Goal: Task Accomplishment & Management: Manage account settings

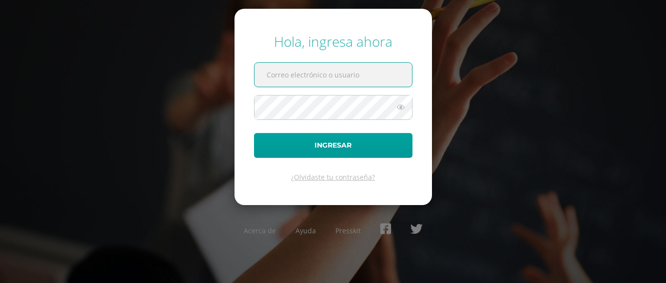
click at [310, 80] on input "text" at bounding box center [332, 75] width 157 height 24
type input "c_con@donbosco.edu.gt"
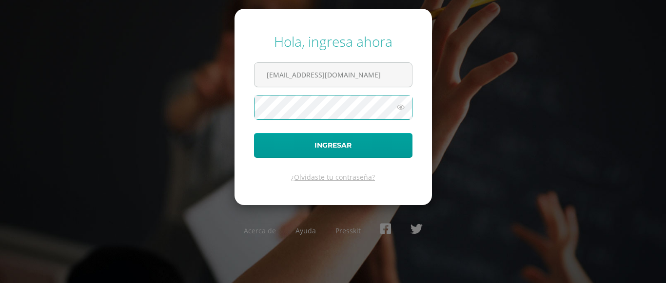
click at [254, 133] on button "Ingresar" at bounding box center [333, 145] width 158 height 25
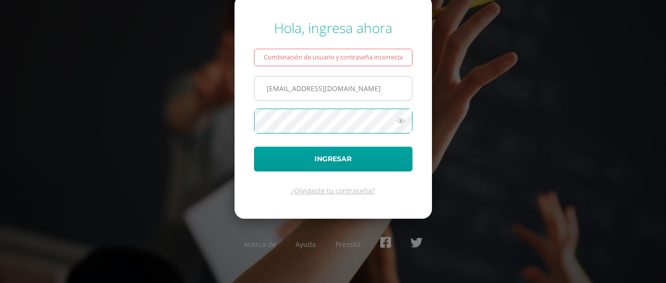
click at [301, 94] on input "[EMAIL_ADDRESS][DOMAIN_NAME]" at bounding box center [332, 88] width 157 height 24
click at [254, 147] on button "Ingresar" at bounding box center [333, 159] width 158 height 25
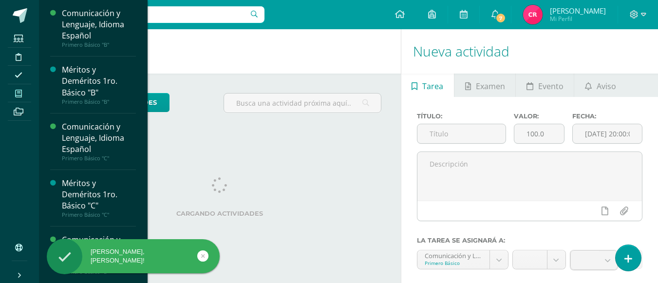
click at [18, 90] on icon at bounding box center [18, 94] width 7 height 8
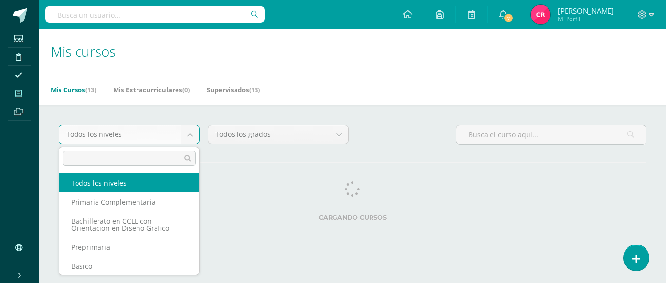
click at [23, 92] on body "Estudiantes Disciplina Asistencia Mis cursos Archivos Soporte Ayuda Reportar un…" at bounding box center [333, 122] width 666 height 245
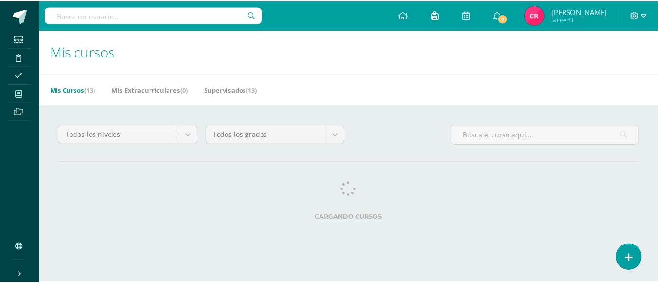
scroll to position [454, 0]
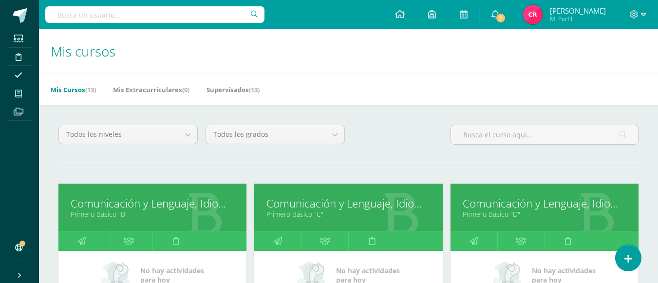
click at [511, 205] on link "Comunicación y Lenguaje, Idioma Español" at bounding box center [545, 203] width 164 height 15
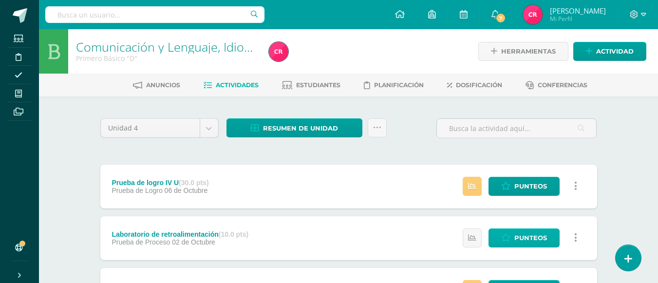
scroll to position [49, 0]
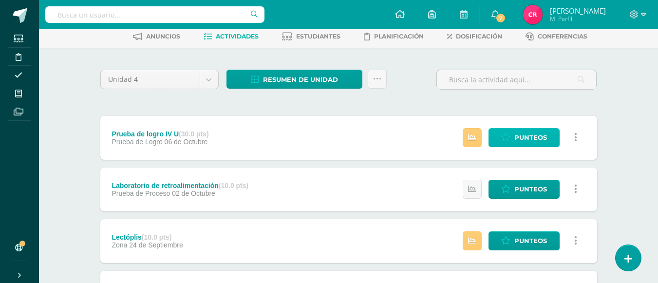
click at [526, 134] on span "Punteos" at bounding box center [531, 138] width 33 height 18
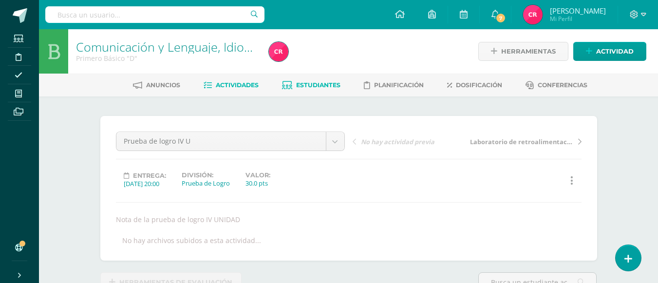
click at [294, 82] on link "Estudiantes" at bounding box center [311, 85] width 58 height 16
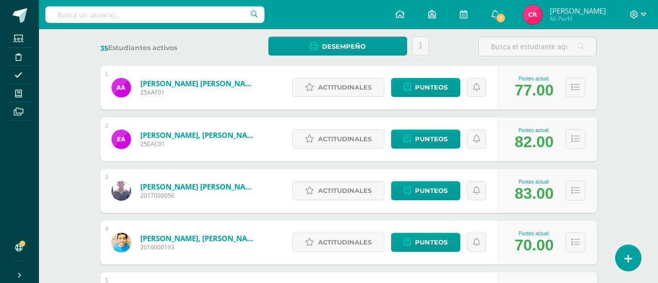
scroll to position [195, 0]
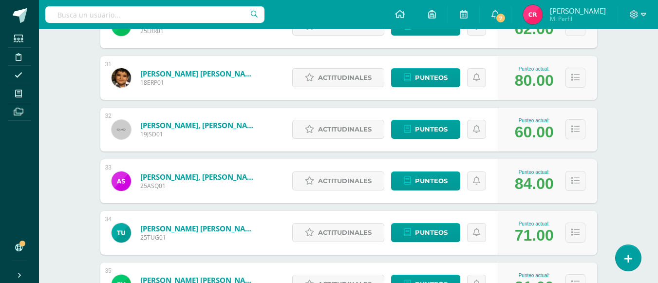
scroll to position [1794, 0]
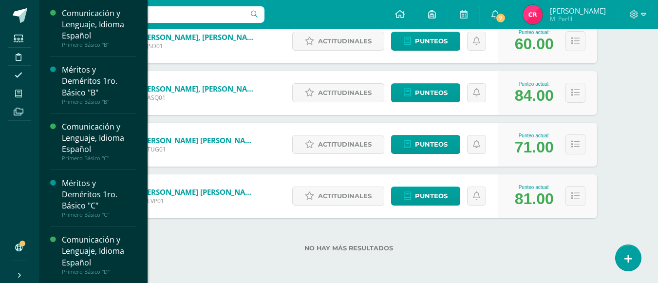
click at [20, 91] on icon at bounding box center [18, 94] width 7 height 8
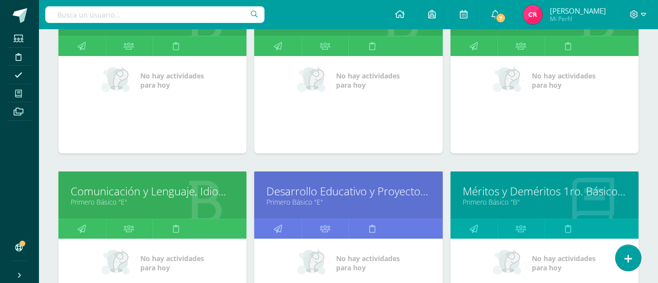
scroll to position [341, 0]
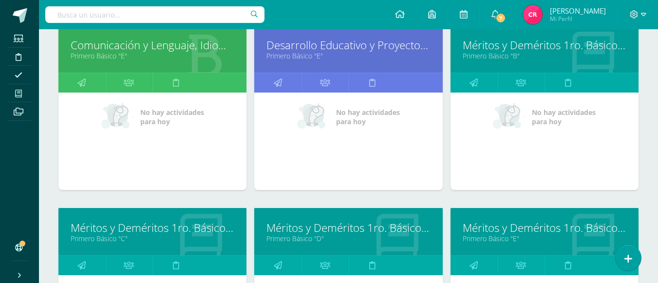
click at [156, 47] on link "Comunicación y Lenguaje, Idioma Español" at bounding box center [153, 45] width 164 height 15
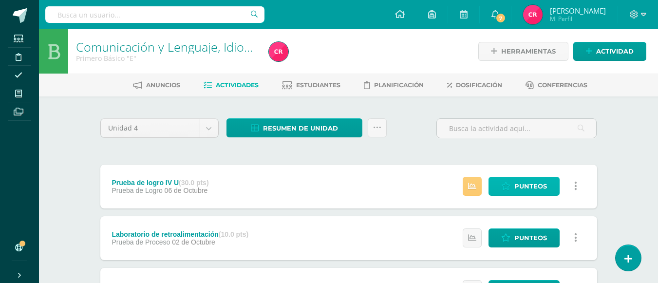
click at [511, 178] on link "Punteos" at bounding box center [524, 186] width 71 height 19
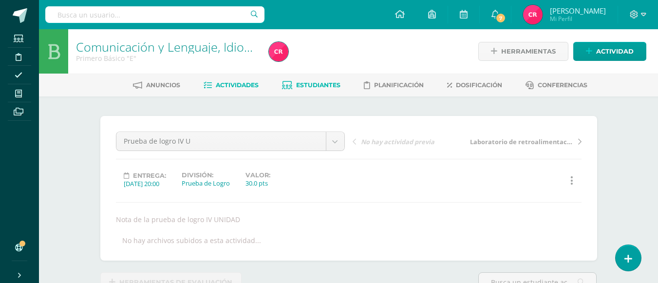
click at [315, 89] on link "Estudiantes" at bounding box center [311, 85] width 58 height 16
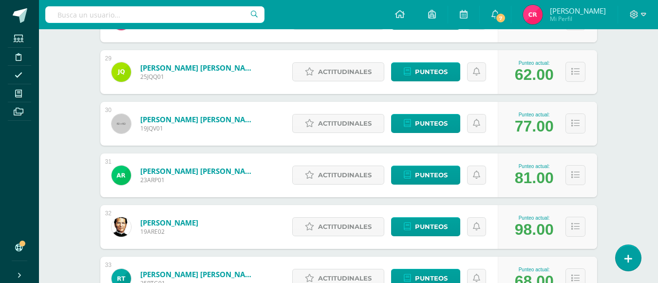
scroll to position [1754, 0]
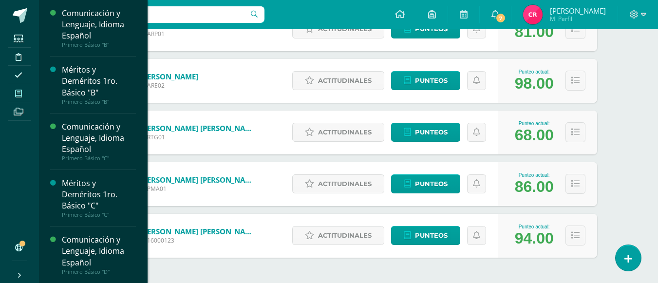
click at [20, 95] on icon at bounding box center [18, 94] width 7 height 8
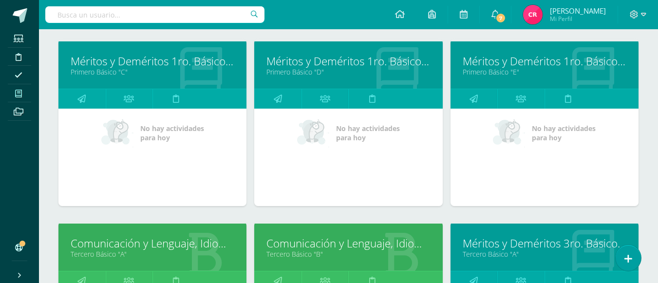
scroll to position [654, 0]
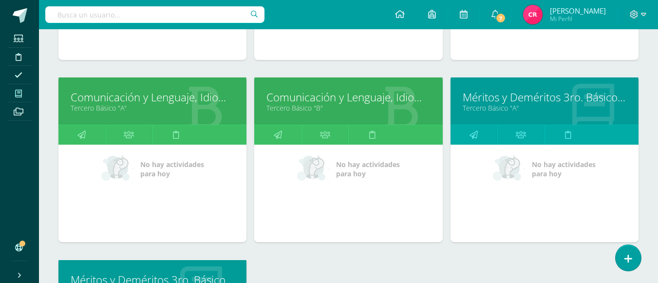
click at [154, 92] on link "Comunicación y Lenguaje, Idioma Español" at bounding box center [153, 97] width 164 height 15
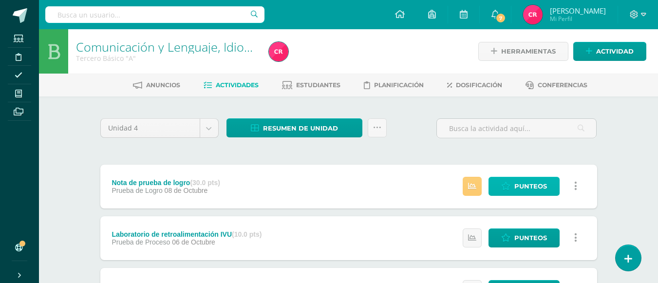
click at [516, 186] on span "Punteos" at bounding box center [531, 186] width 33 height 18
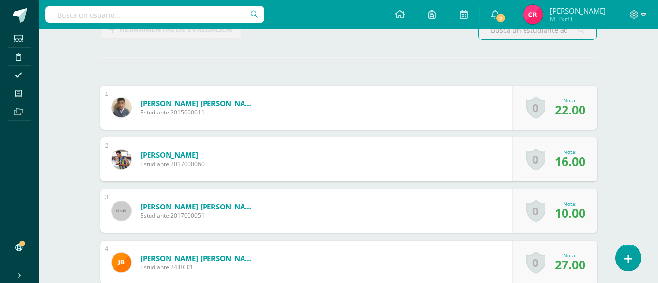
scroll to position [57, 0]
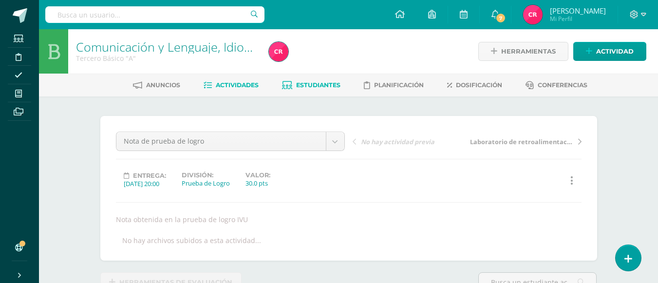
click at [328, 86] on span "Estudiantes" at bounding box center [318, 84] width 44 height 7
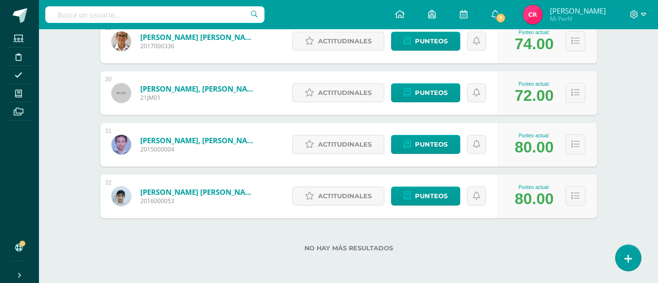
scroll to position [1492, 0]
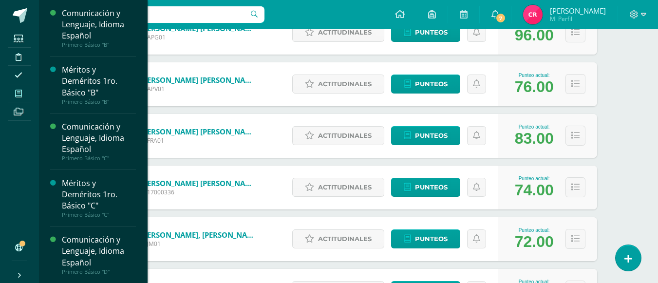
click at [15, 90] on icon at bounding box center [18, 94] width 7 height 8
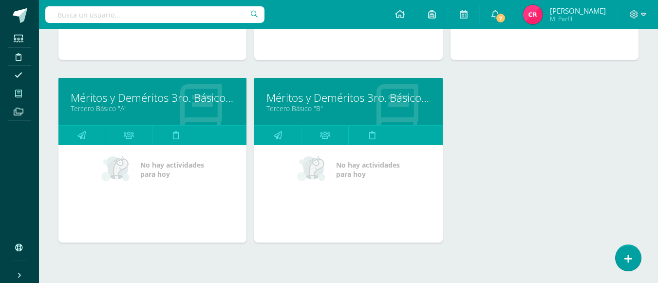
scroll to position [641, 0]
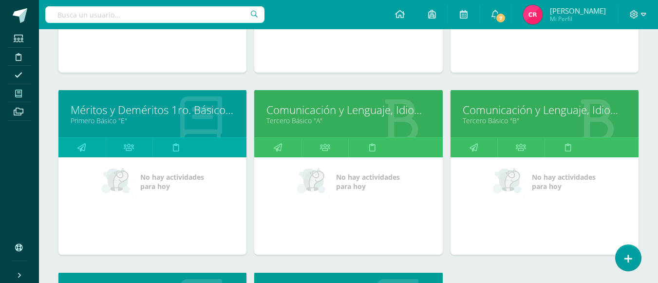
click at [537, 110] on link "Comunicación y Lenguaje, Idioma Español" at bounding box center [545, 109] width 164 height 15
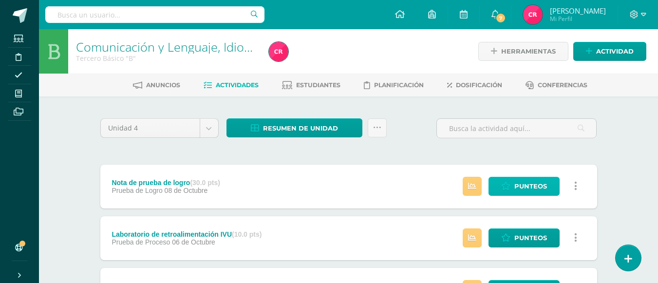
click at [500, 188] on link "Punteos" at bounding box center [524, 186] width 71 height 19
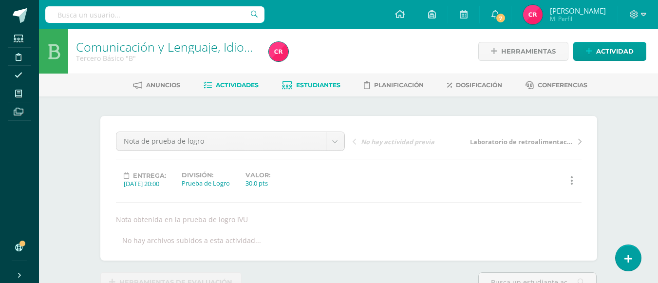
click at [315, 89] on span "Estudiantes" at bounding box center [318, 84] width 44 height 7
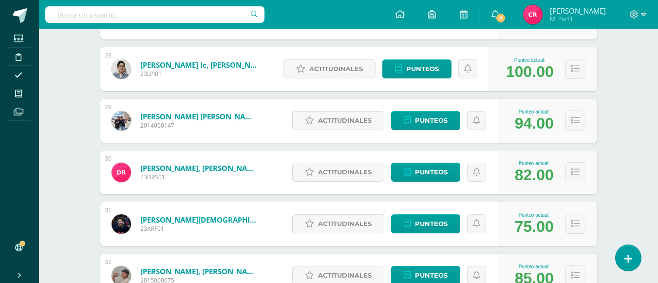
scroll to position [1742, 0]
